Goal: Check status

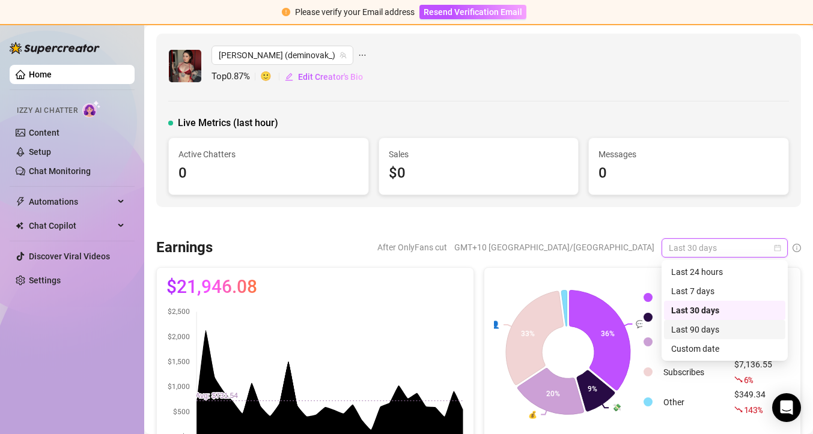
click at [706, 350] on div "Custom date" at bounding box center [724, 348] width 107 height 13
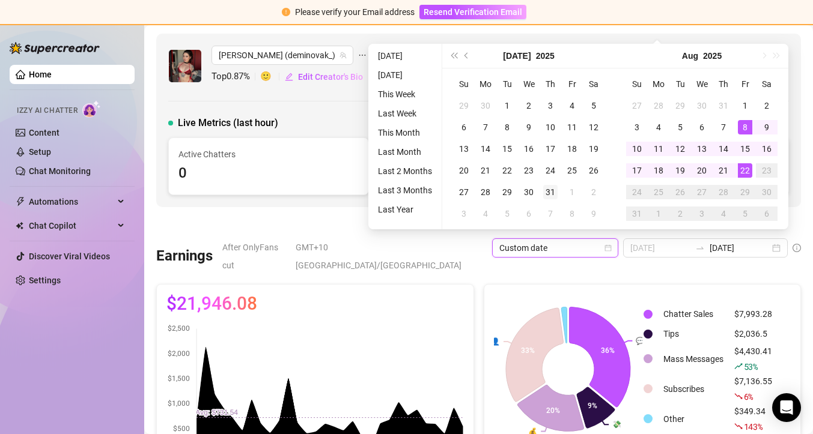
type input "[DATE]"
click at [547, 191] on div "31" at bounding box center [550, 192] width 14 height 14
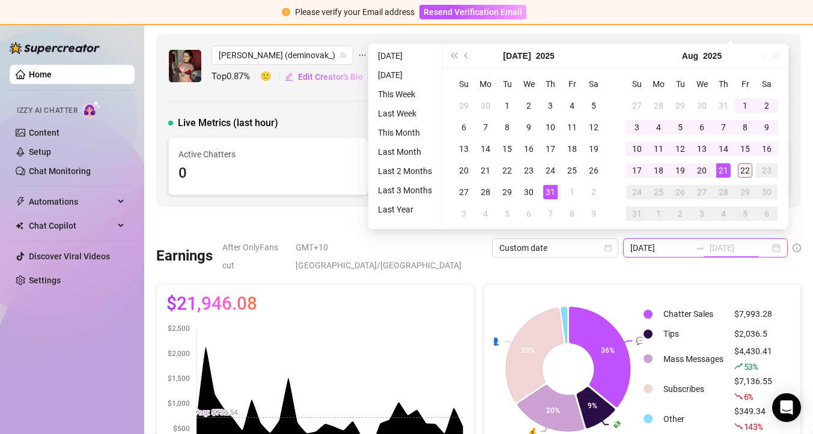
type input "[DATE]"
click at [742, 170] on div "22" at bounding box center [745, 170] width 14 height 14
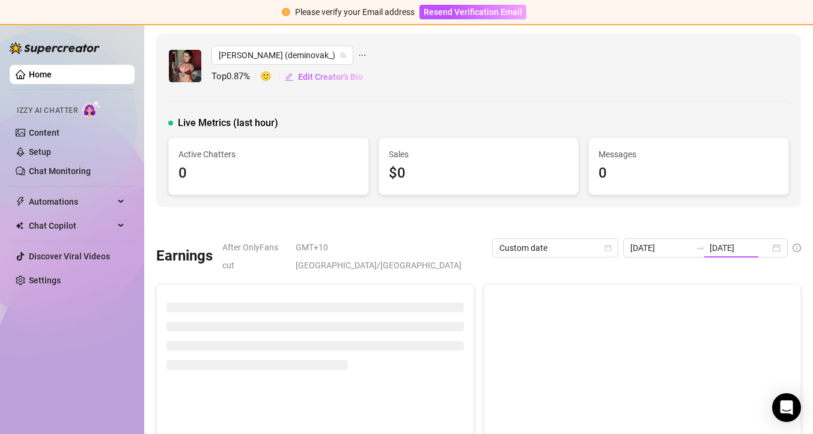
type input "[DATE]"
click at [750, 254] on div "[DATE] [DATE]" at bounding box center [705, 248] width 165 height 19
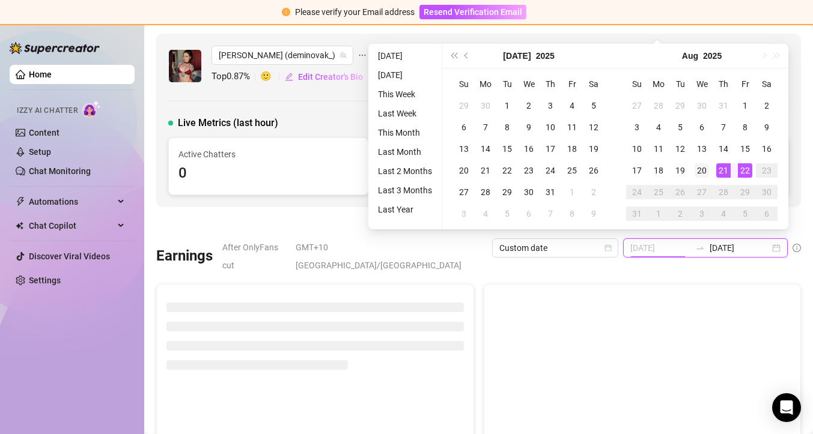
type input "[DATE]"
click at [697, 172] on div "20" at bounding box center [702, 170] width 14 height 14
type input "[DATE]"
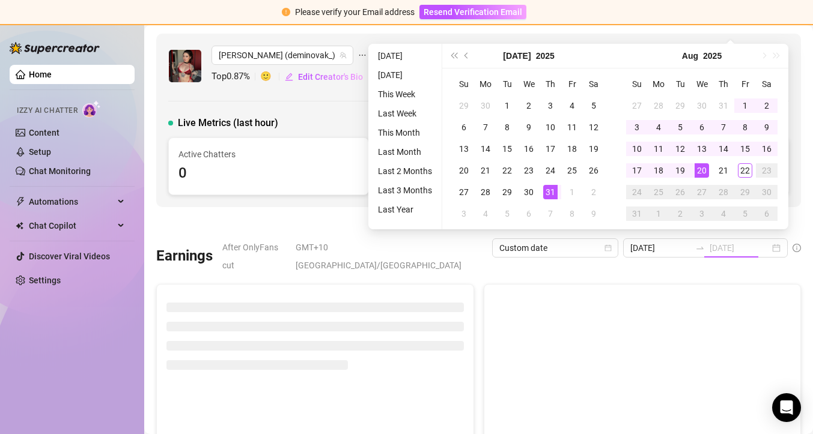
click at [544, 189] on div "31" at bounding box center [550, 192] width 14 height 14
click at [550, 190] on div "Sales $0" at bounding box center [478, 166] width 199 height 56
type input "[DATE]"
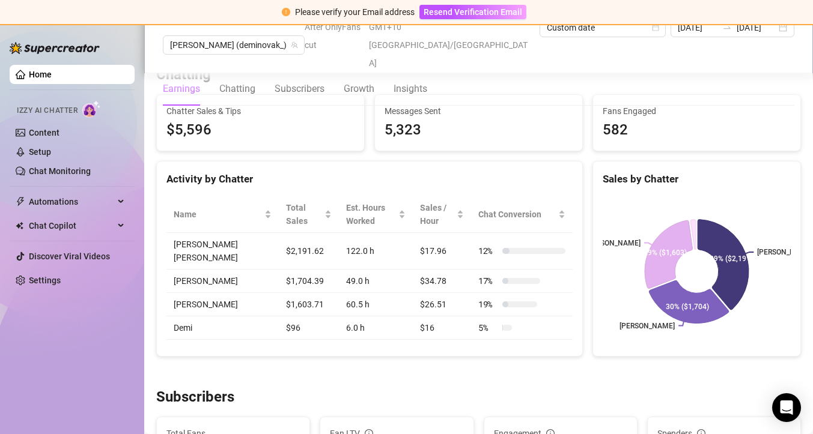
scroll to position [444, 0]
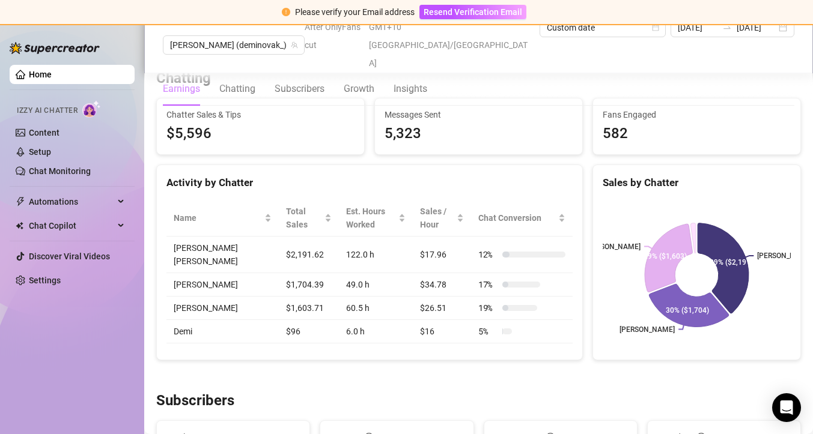
click at [29, 76] on link "Home" at bounding box center [40, 75] width 23 height 10
